Goal: Task Accomplishment & Management: Manage account settings

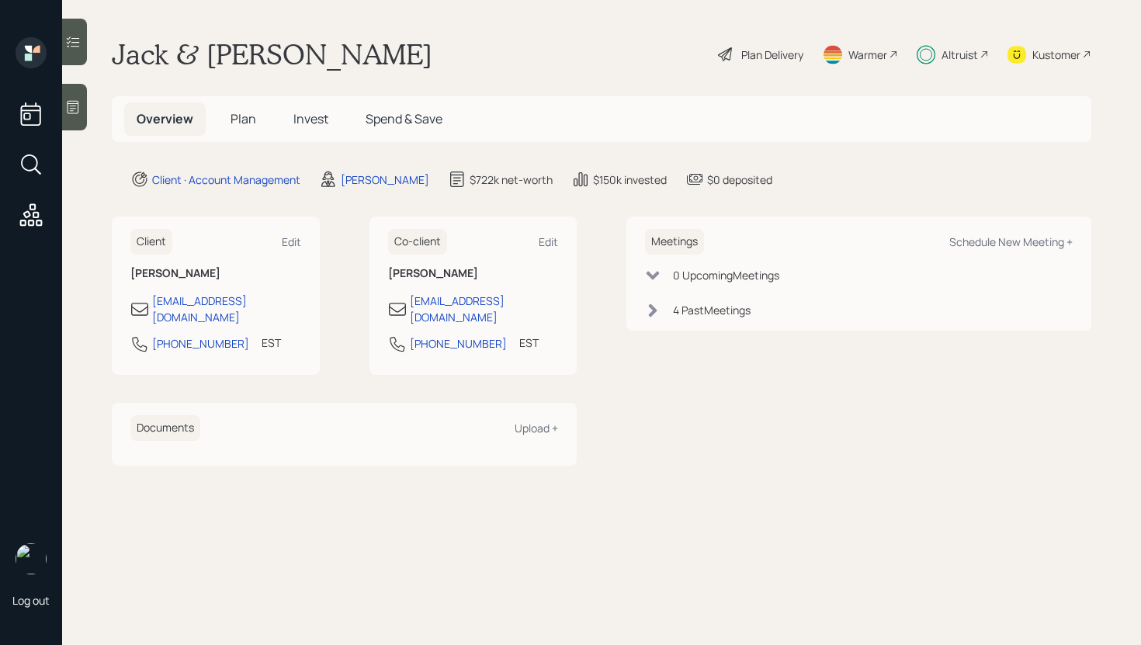
click at [75, 53] on div at bounding box center [74, 42] width 25 height 47
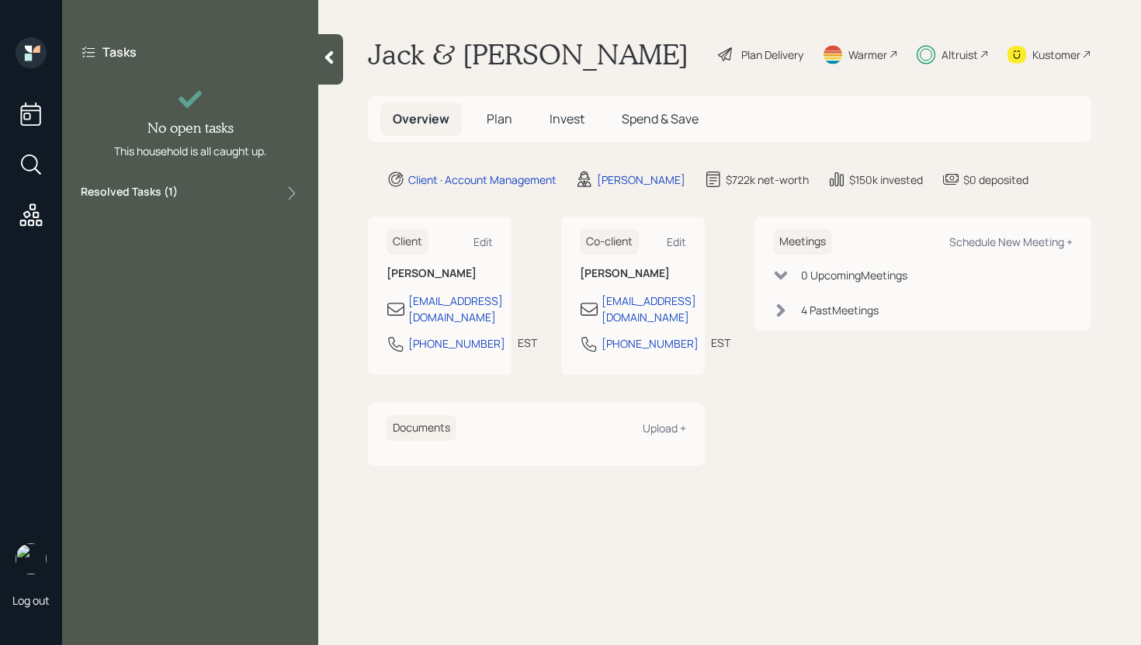
click at [202, 186] on div "Resolved Tasks ( 1 )" at bounding box center [190, 193] width 219 height 19
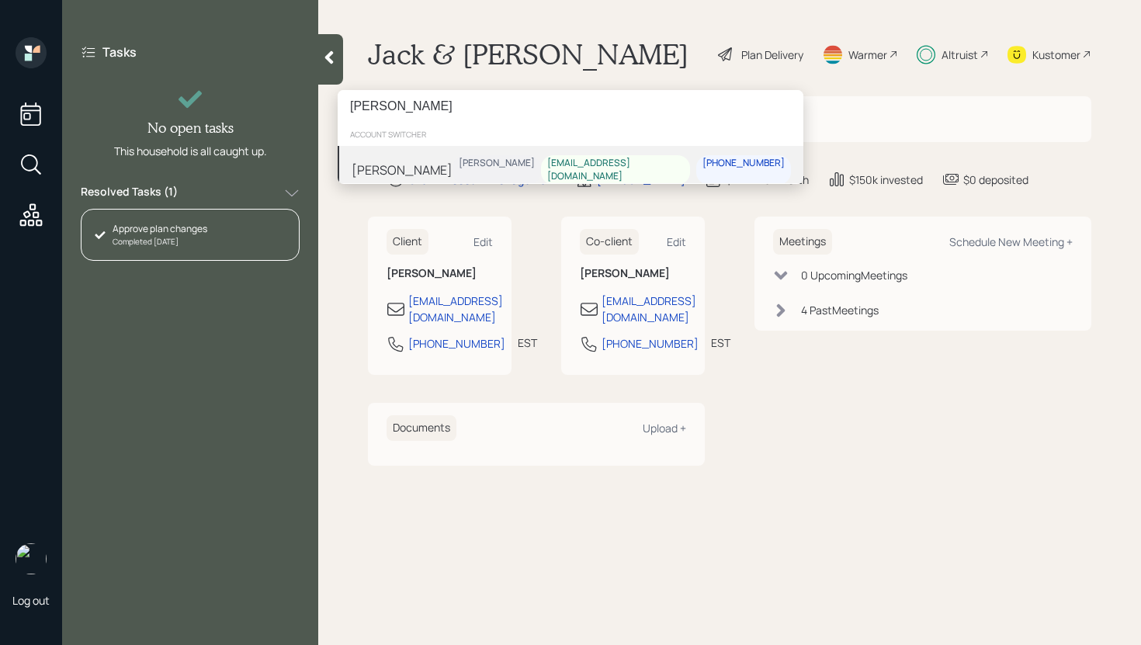
type input "[PERSON_NAME]"
click at [476, 164] on div "[PERSON_NAME] [PERSON_NAME] [EMAIL_ADDRESS][DOMAIN_NAME] [PHONE_NUMBER]" at bounding box center [571, 170] width 466 height 48
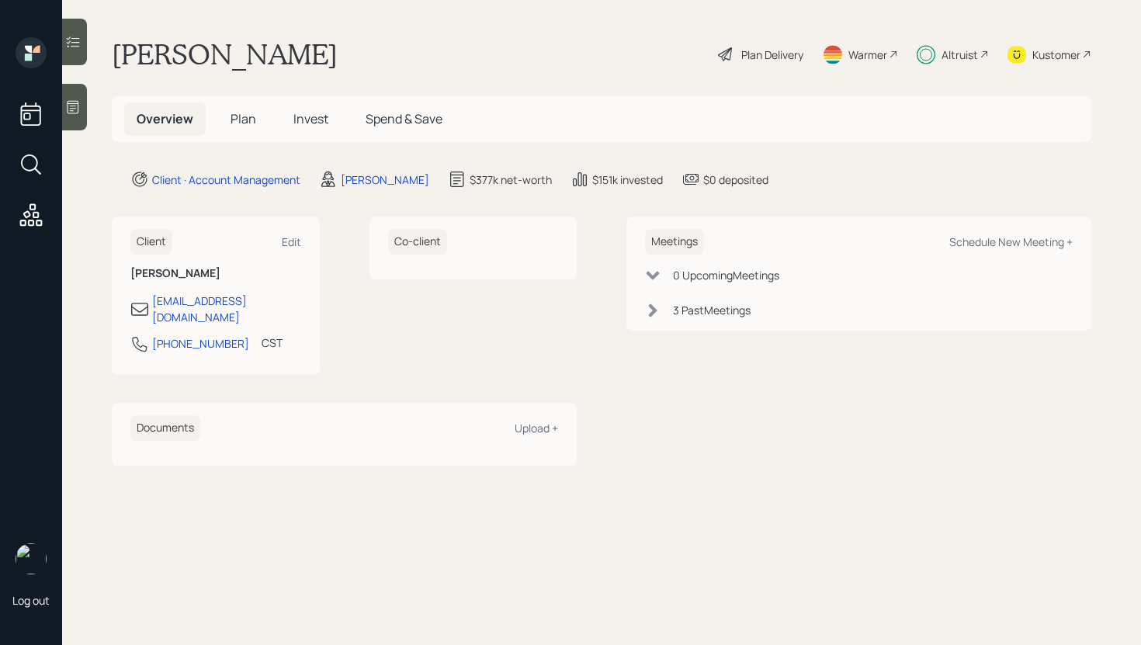
click at [80, 38] on icon at bounding box center [73, 42] width 16 height 16
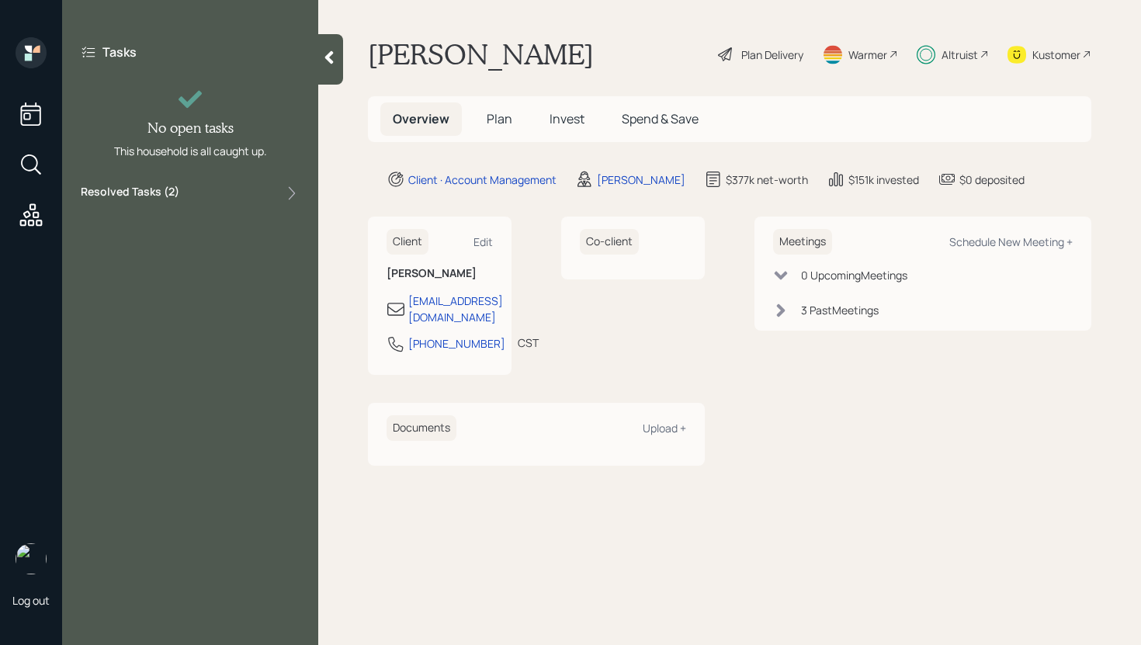
click at [249, 174] on div "Tasks No open tasks This household is all caught up. Resolved Tasks ( 2 )" at bounding box center [190, 123] width 256 height 172
click at [249, 186] on div "Resolved Tasks ( 2 )" at bounding box center [190, 193] width 219 height 19
